Goal: Task Accomplishment & Management: Manage account settings

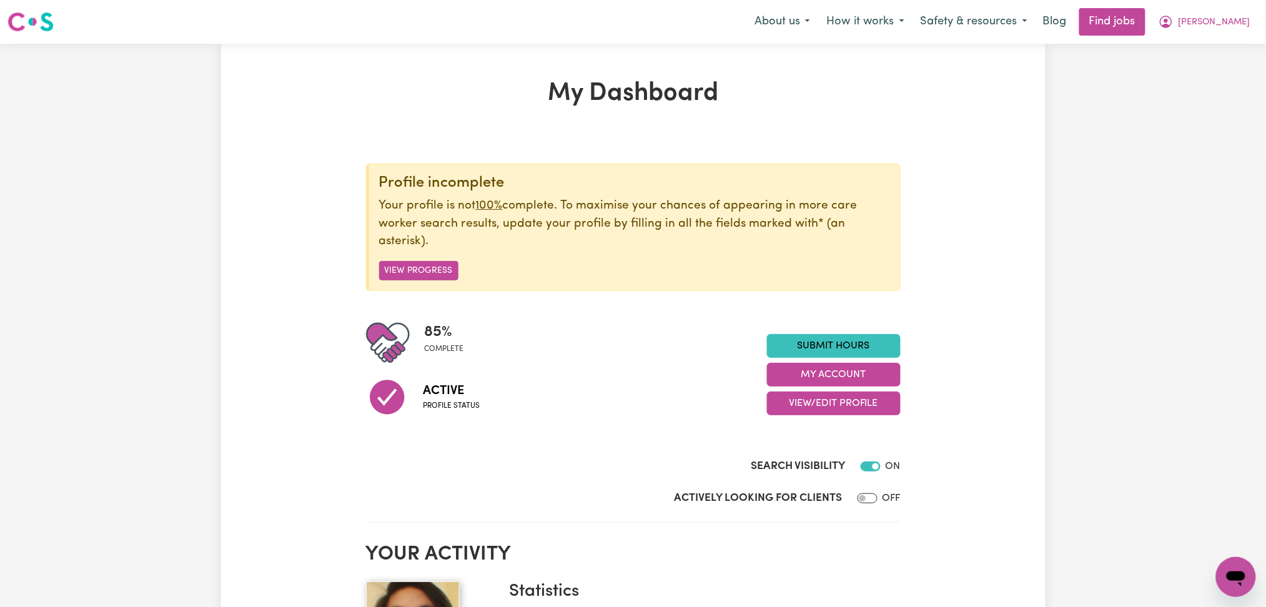
scroll to position [83, 0]
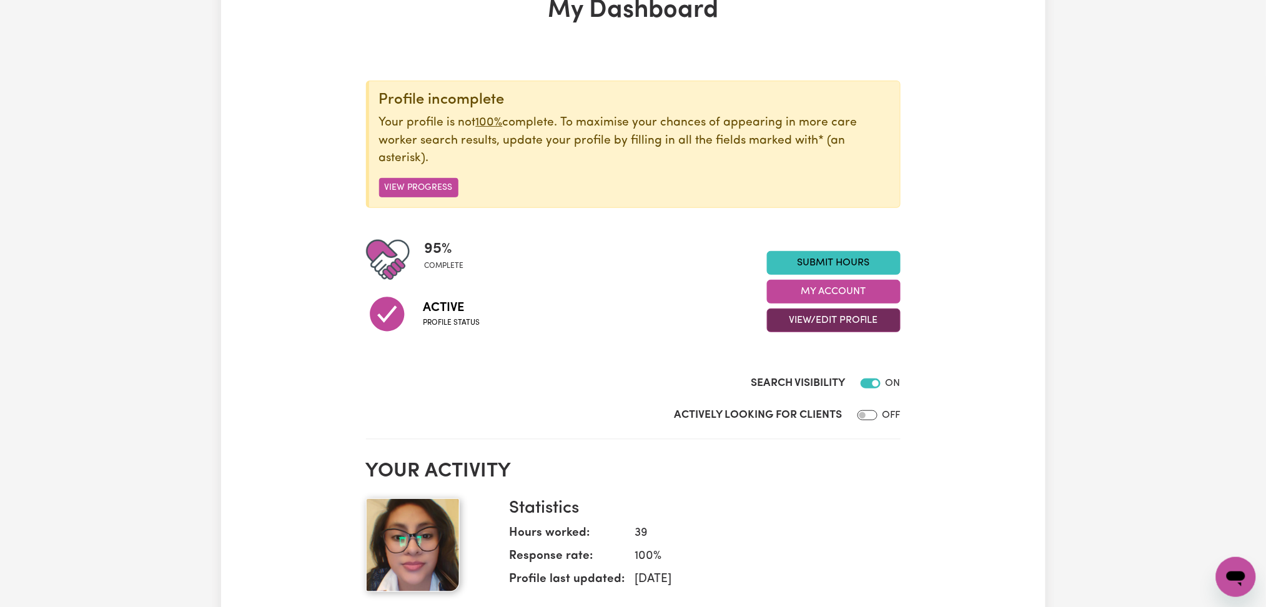
click at [829, 314] on button "View/Edit Profile" at bounding box center [834, 321] width 134 height 24
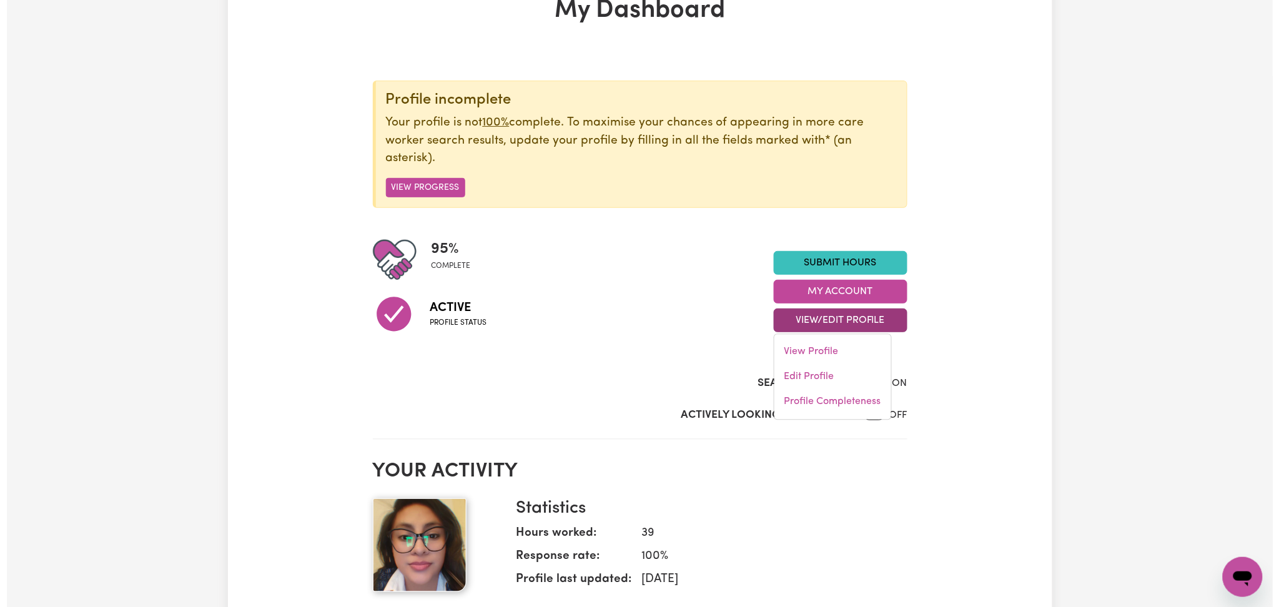
scroll to position [0, 0]
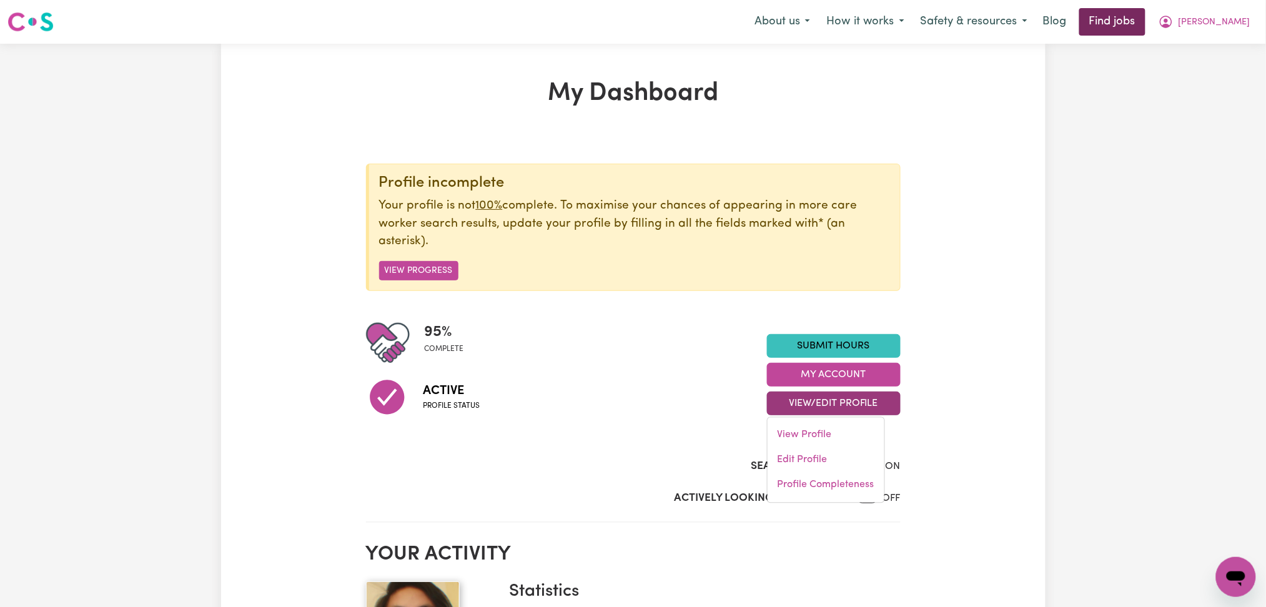
click at [1136, 24] on link "Find jobs" at bounding box center [1112, 21] width 66 height 27
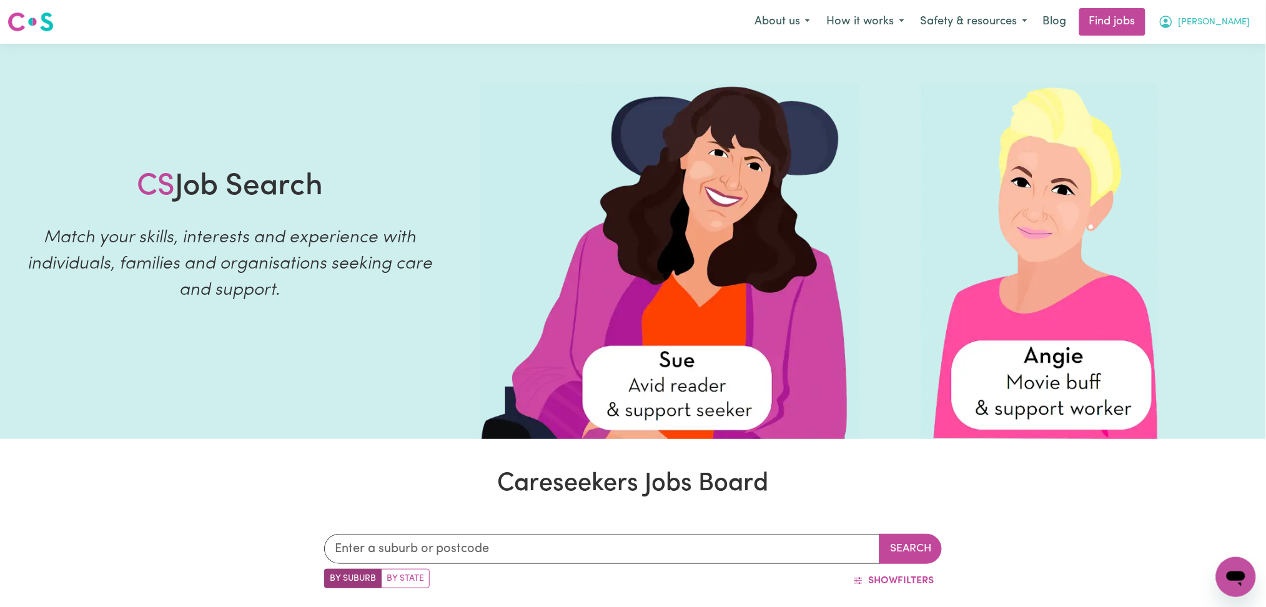
click at [1207, 26] on span "[PERSON_NAME]" at bounding box center [1214, 23] width 72 height 14
click at [1196, 92] on link "Logout" at bounding box center [1208, 96] width 99 height 24
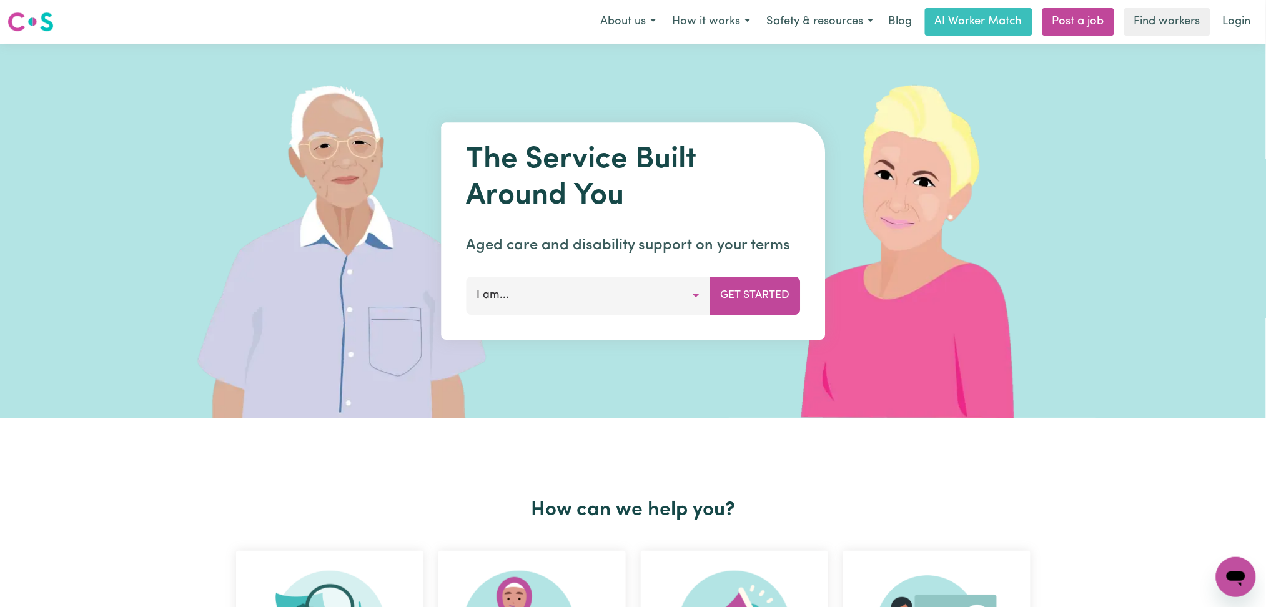
click at [1240, 11] on link "Login" at bounding box center [1236, 21] width 43 height 27
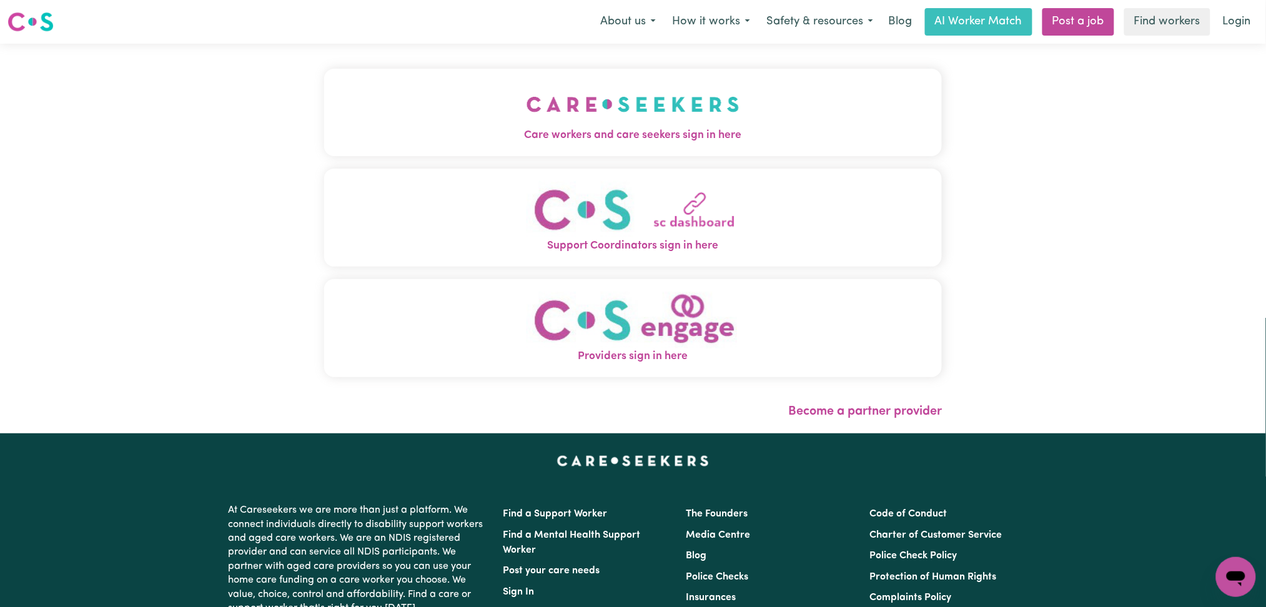
click at [526, 120] on img "Care workers and care seekers sign in here" at bounding box center [632, 104] width 213 height 46
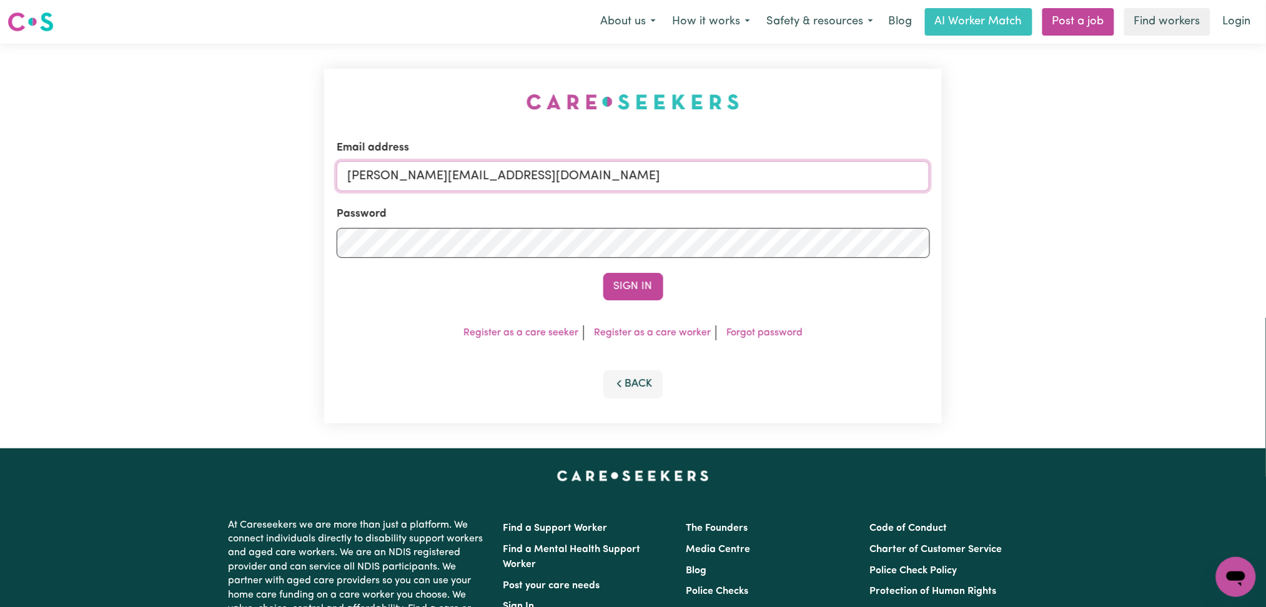
click at [441, 173] on input "[PERSON_NAME][EMAIL_ADDRESS][DOMAIN_NAME]" at bounding box center [633, 176] width 593 height 30
drag, startPoint x: 413, startPoint y: 169, endPoint x: 783, endPoint y: 204, distance: 371.9
click at [788, 202] on form "Email address Superuser~[EMAIL_ADDRESS][DOMAIN_NAME] Password Sign In" at bounding box center [633, 220] width 593 height 161
type input "Superuser~[EMAIL_ADDRESS][DOMAIN_NAME]"
click at [631, 273] on button "Sign In" at bounding box center [633, 286] width 60 height 27
